Goal: Information Seeking & Learning: Learn about a topic

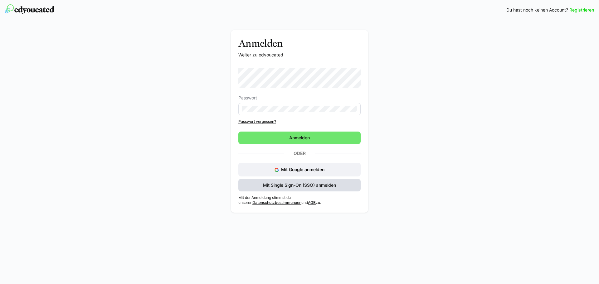
click at [277, 185] on span "Mit Single Sign-On (SSO) anmelden" at bounding box center [299, 185] width 75 height 6
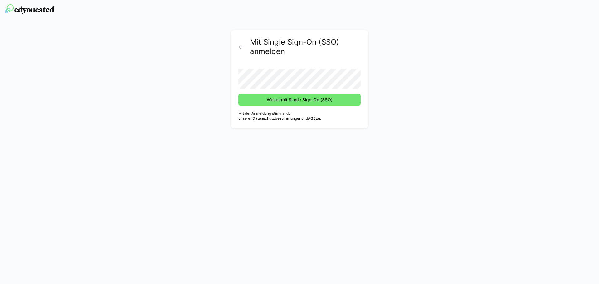
click at [238, 94] on button "Weiter mit Single Sign-On (SSO)" at bounding box center [299, 100] width 122 height 12
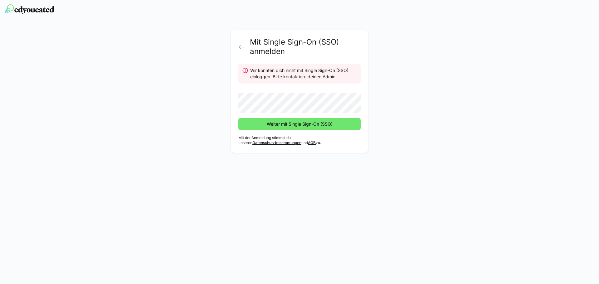
drag, startPoint x: 238, startPoint y: 42, endPoint x: 242, endPoint y: 56, distance: 14.5
click at [238, 42] on div "Mit Single Sign-On (SSO) anmelden" at bounding box center [299, 46] width 122 height 19
click at [240, 50] on div "Mit Single Sign-On (SSO) anmelden" at bounding box center [299, 46] width 122 height 19
click at [239, 45] on eds-icon at bounding box center [241, 47] width 6 height 6
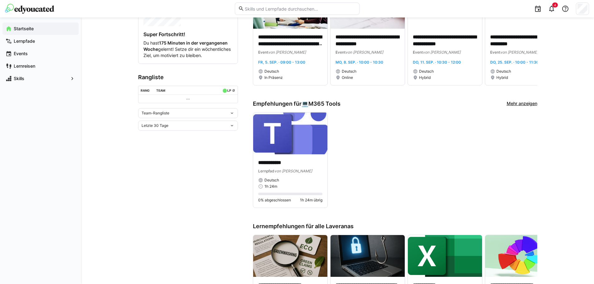
scroll to position [187, 0]
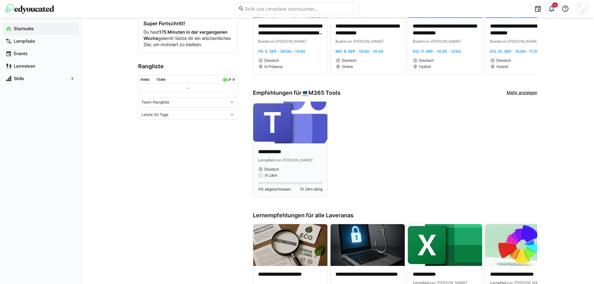
click at [298, 136] on img at bounding box center [290, 123] width 74 height 42
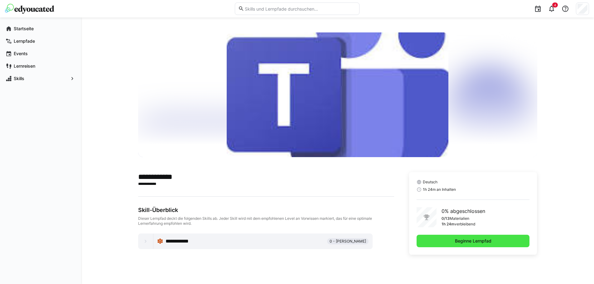
click at [446, 242] on span "Beginne Lernpfad" at bounding box center [472, 241] width 113 height 12
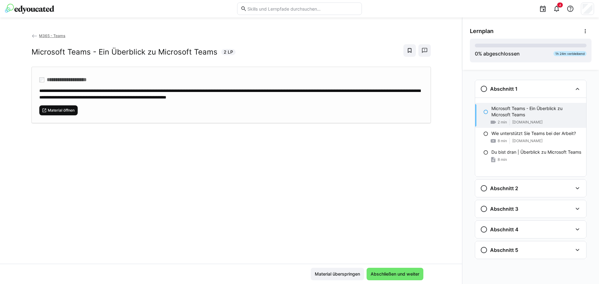
click at [71, 111] on span "Material öffnen" at bounding box center [61, 110] width 28 height 5
click at [401, 274] on span "Abschließen und weiter" at bounding box center [394, 274] width 50 height 6
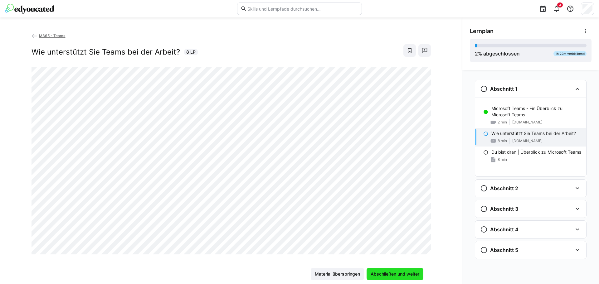
click at [402, 277] on span "Abschließen und weiter" at bounding box center [394, 274] width 50 height 6
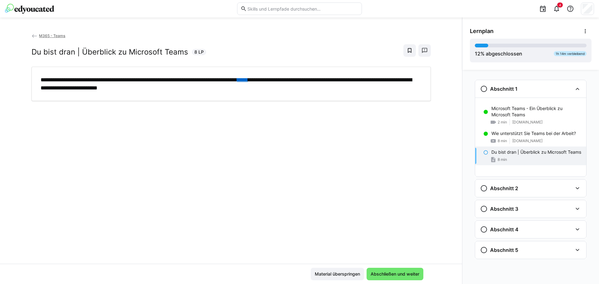
click at [248, 80] on link "*****" at bounding box center [242, 80] width 11 height 6
click at [380, 272] on span "Abschließen und weiter" at bounding box center [394, 274] width 50 height 6
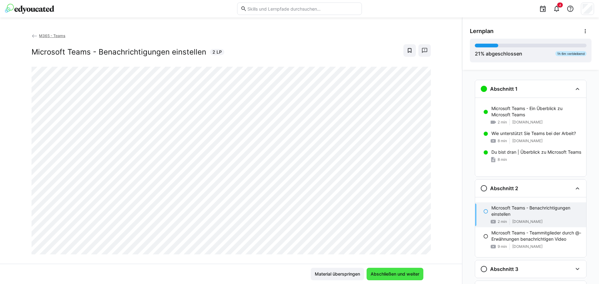
click at [409, 274] on span "Abschließen und weiter" at bounding box center [394, 274] width 50 height 6
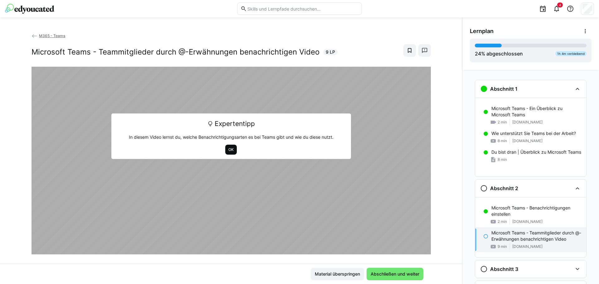
click at [228, 148] on span "OK" at bounding box center [231, 149] width 7 height 5
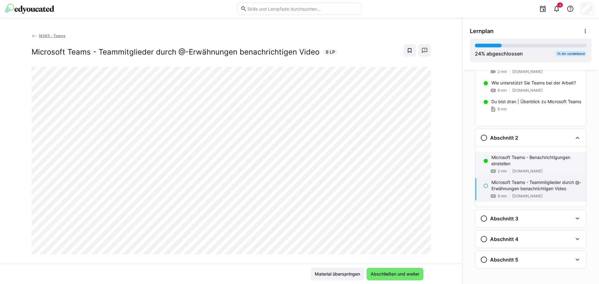
scroll to position [55, 0]
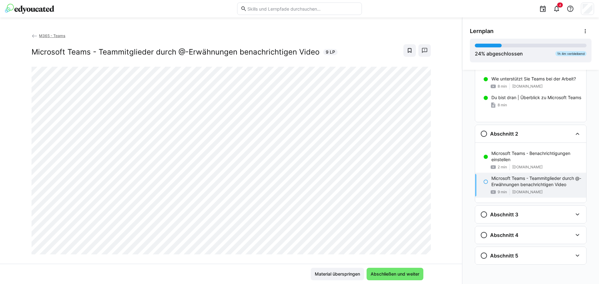
drag, startPoint x: 7, startPoint y: 162, endPoint x: 18, endPoint y: 169, distance: 12.7
click at [8, 162] on div "M365 - Teams Microsoft Teams - Teammitglieder durch @-Erwähnungen benachrichtig…" at bounding box center [231, 147] width 462 height 231
click at [401, 274] on span "Abschließen und weiter" at bounding box center [394, 274] width 50 height 6
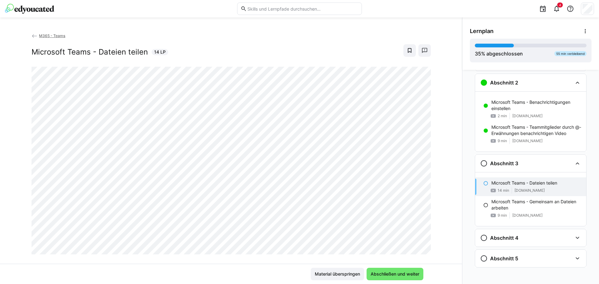
scroll to position [108, 0]
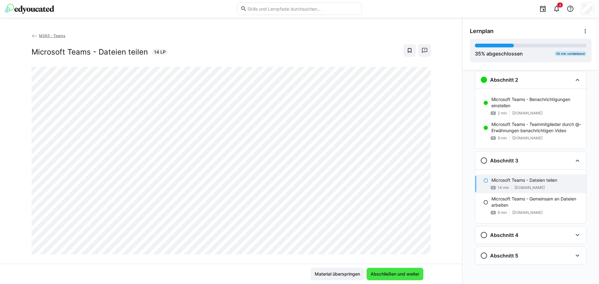
click at [402, 272] on span "Abschließen und weiter" at bounding box center [394, 274] width 50 height 6
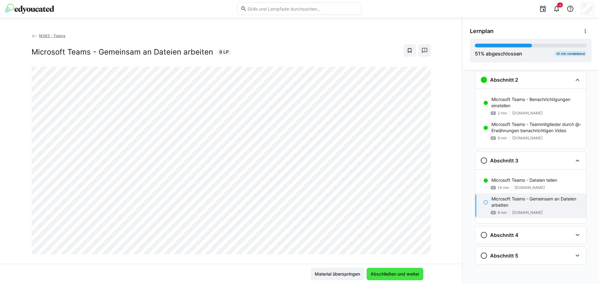
click at [403, 272] on span "Abschließen und weiter" at bounding box center [394, 274] width 50 height 6
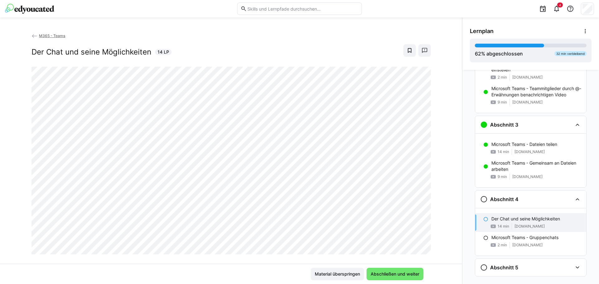
scroll to position [156, 0]
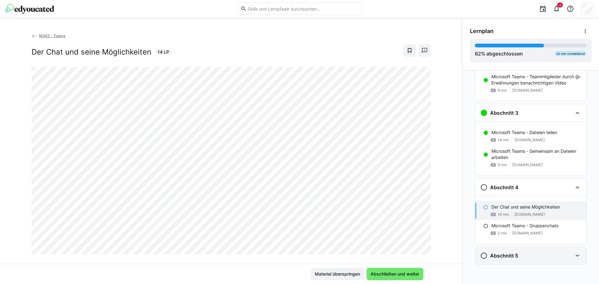
click at [573, 253] on eds-icon at bounding box center [576, 255] width 7 height 7
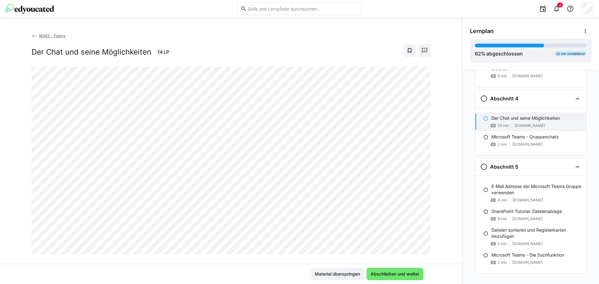
scroll to position [254, 0]
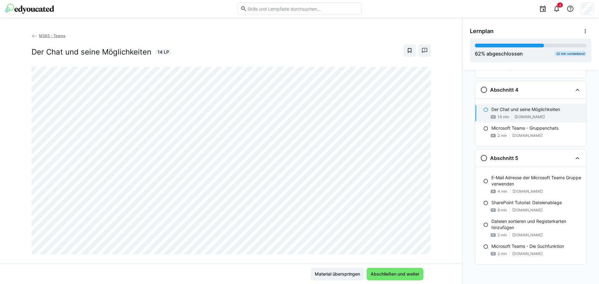
click at [42, 259] on div "M365 - Teams Der Chat und seine Möglichkeiten 14 LP" at bounding box center [231, 147] width 462 height 231
click at [392, 272] on span "Abschließen und weiter" at bounding box center [394, 274] width 50 height 6
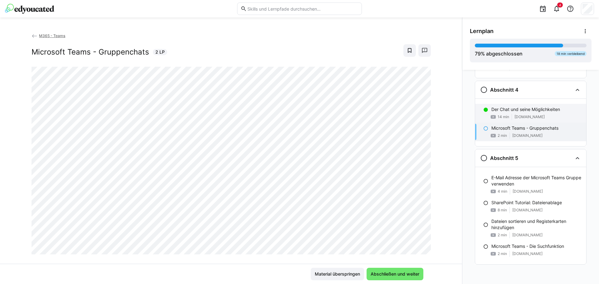
click at [497, 109] on p "Der Chat und seine Möglichkeiten" at bounding box center [525, 109] width 69 height 6
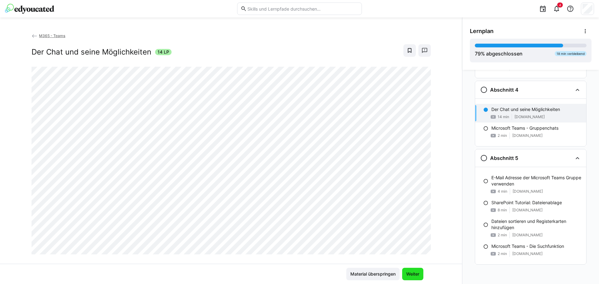
click at [412, 273] on span "Weiter" at bounding box center [412, 274] width 15 height 6
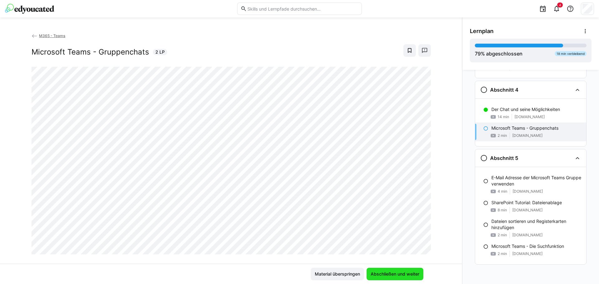
click at [412, 276] on span "Abschließen und weiter" at bounding box center [394, 274] width 50 height 6
